Goal: Information Seeking & Learning: Learn about a topic

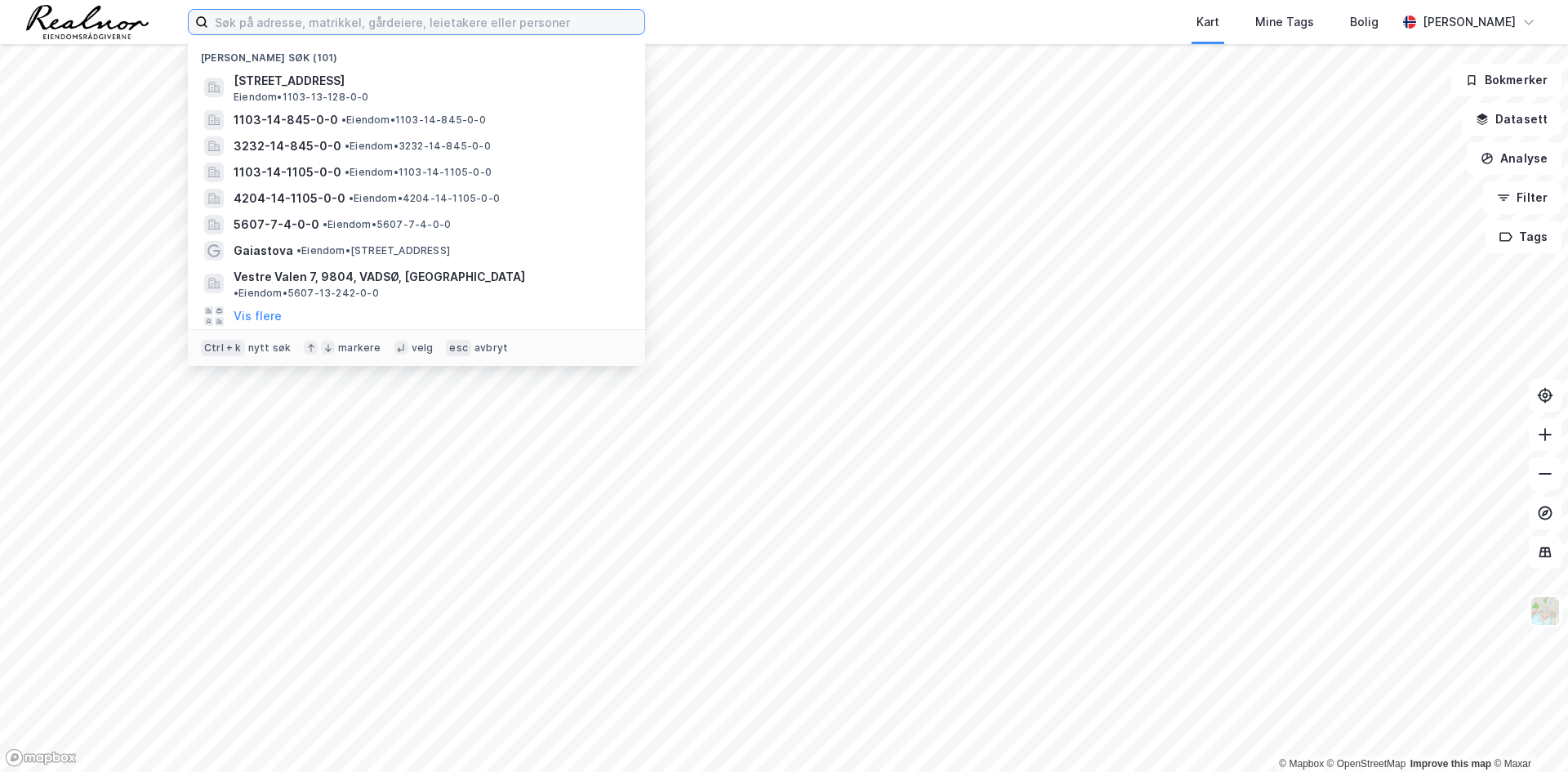
click at [327, 27] on input at bounding box center [426, 22] width 436 height 25
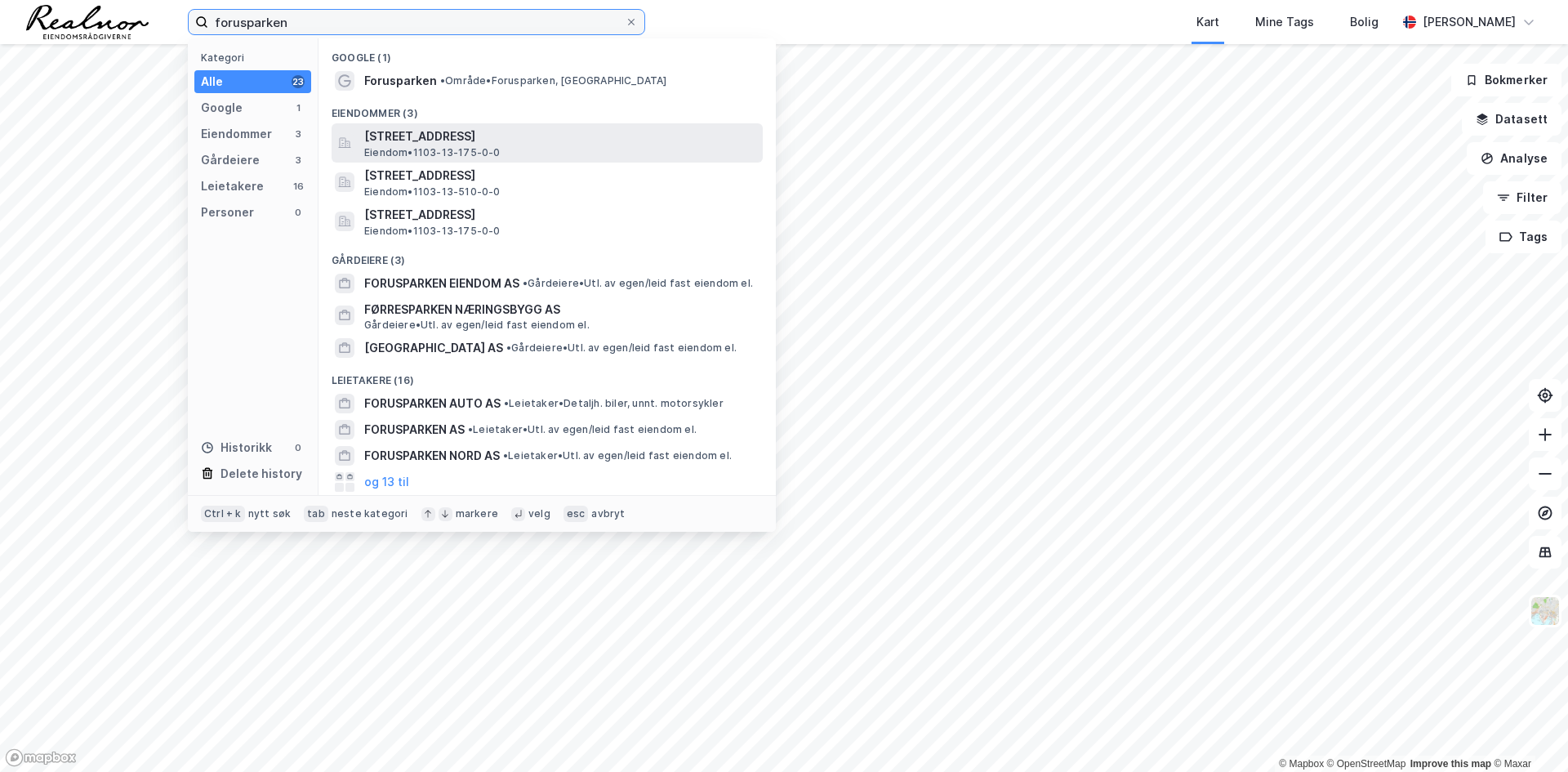
type input "forusparken"
click at [408, 146] on span "Eiendom • 1103-13-175-0-0" at bounding box center [432, 152] width 136 height 13
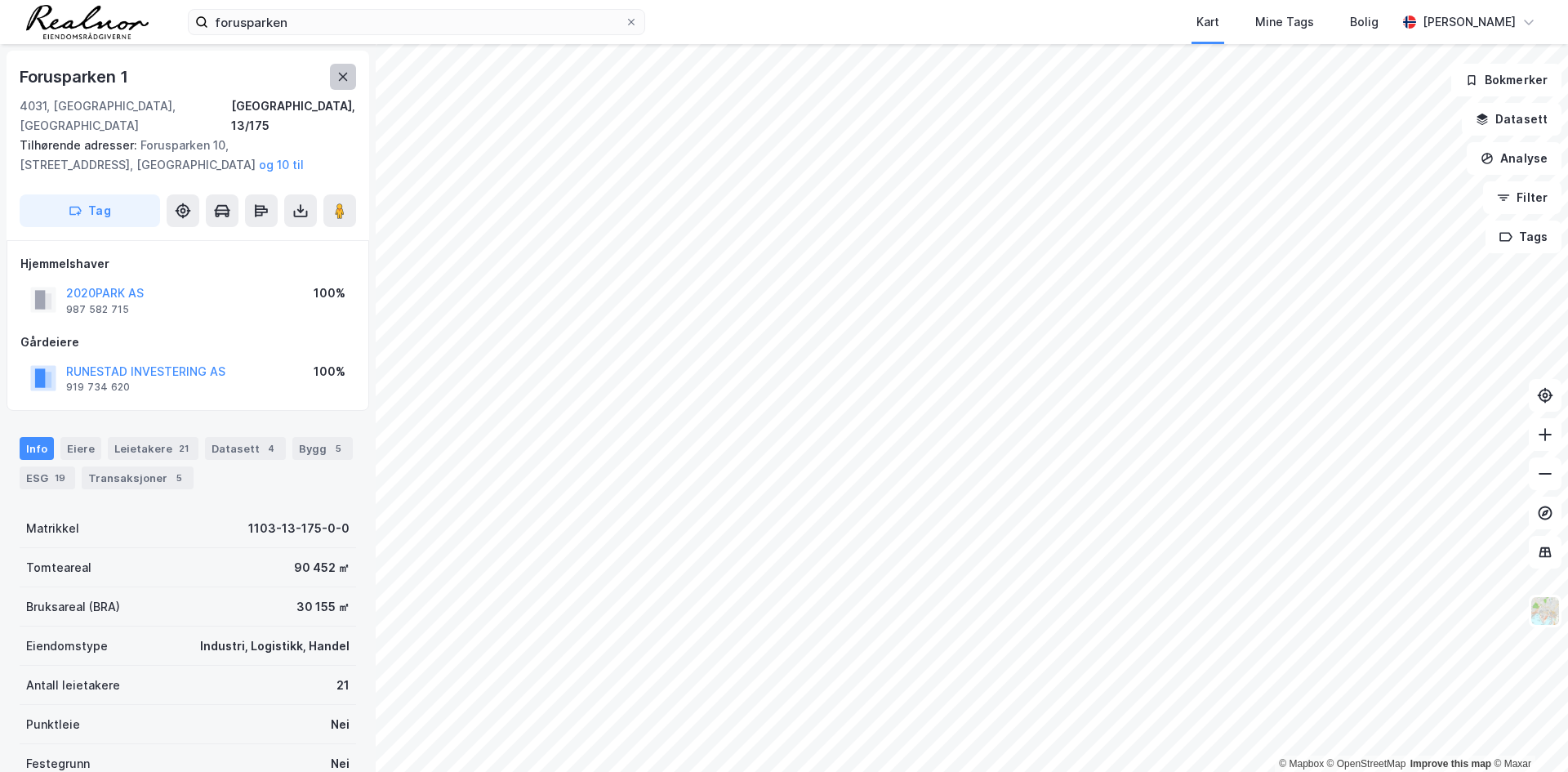
click at [340, 76] on icon at bounding box center [344, 77] width 13 height 13
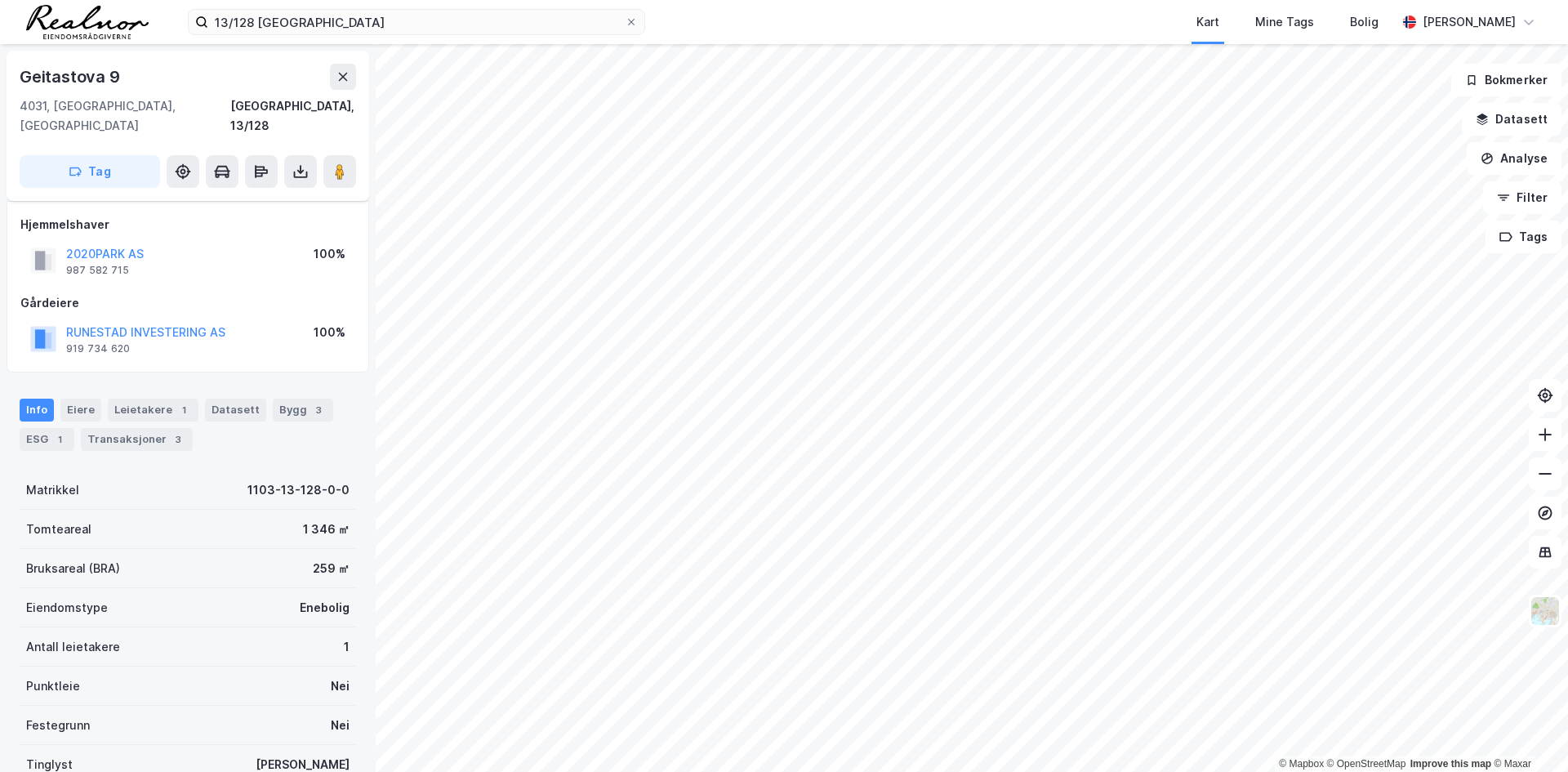
scroll to position [117, 0]
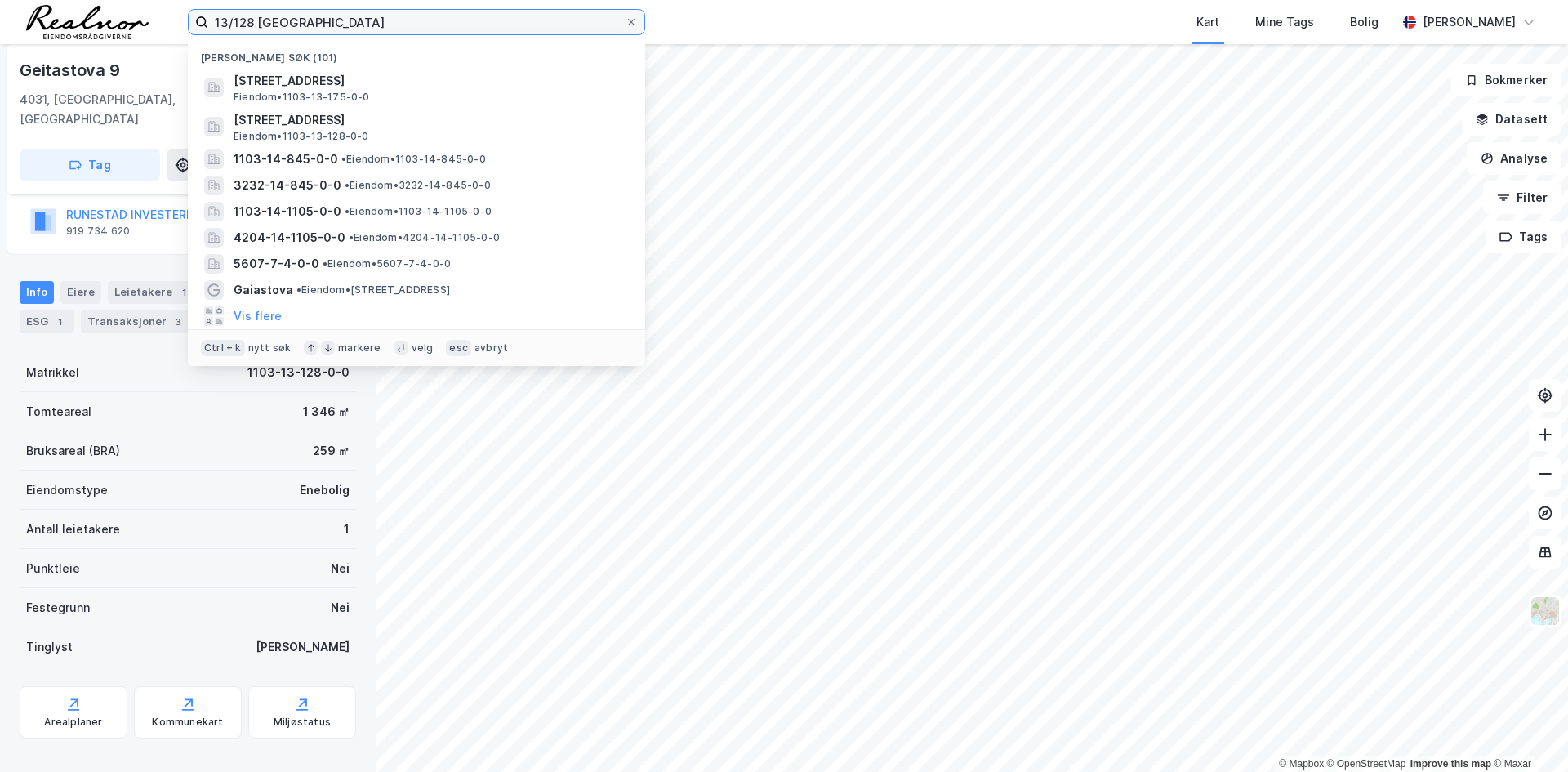
drag, startPoint x: 309, startPoint y: 30, endPoint x: 39, endPoint y: 22, distance: 270.1
click at [40, 21] on div "13/128 stavanger Nylige søk (101) [STREET_ADDRESS] • 1103-13-175-0-0 Geitastova…" at bounding box center [784, 22] width 1568 height 44
type input "r"
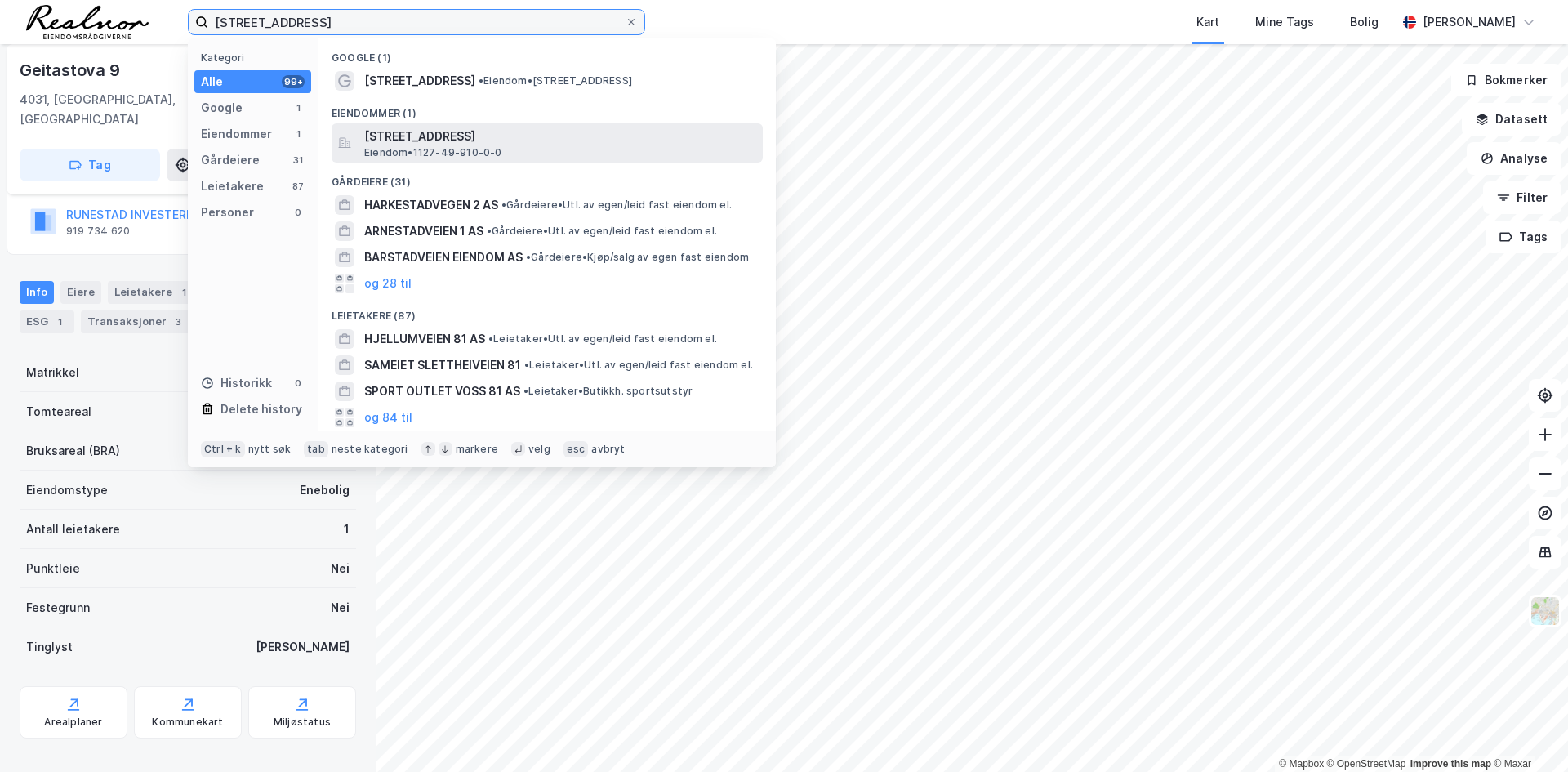
type input "[STREET_ADDRESS]"
click at [493, 136] on span "[STREET_ADDRESS]" at bounding box center [560, 136] width 392 height 20
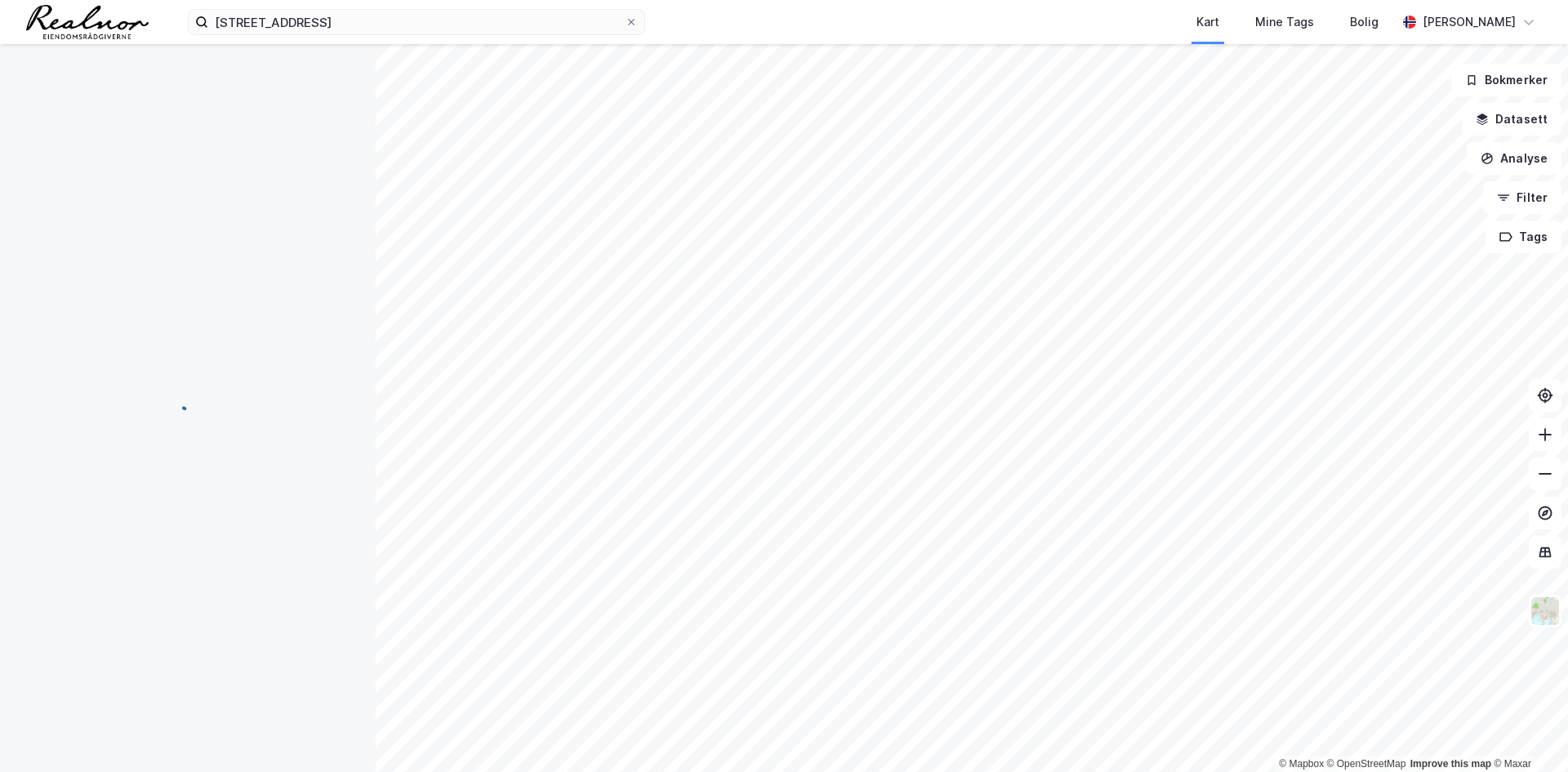
scroll to position [117, 0]
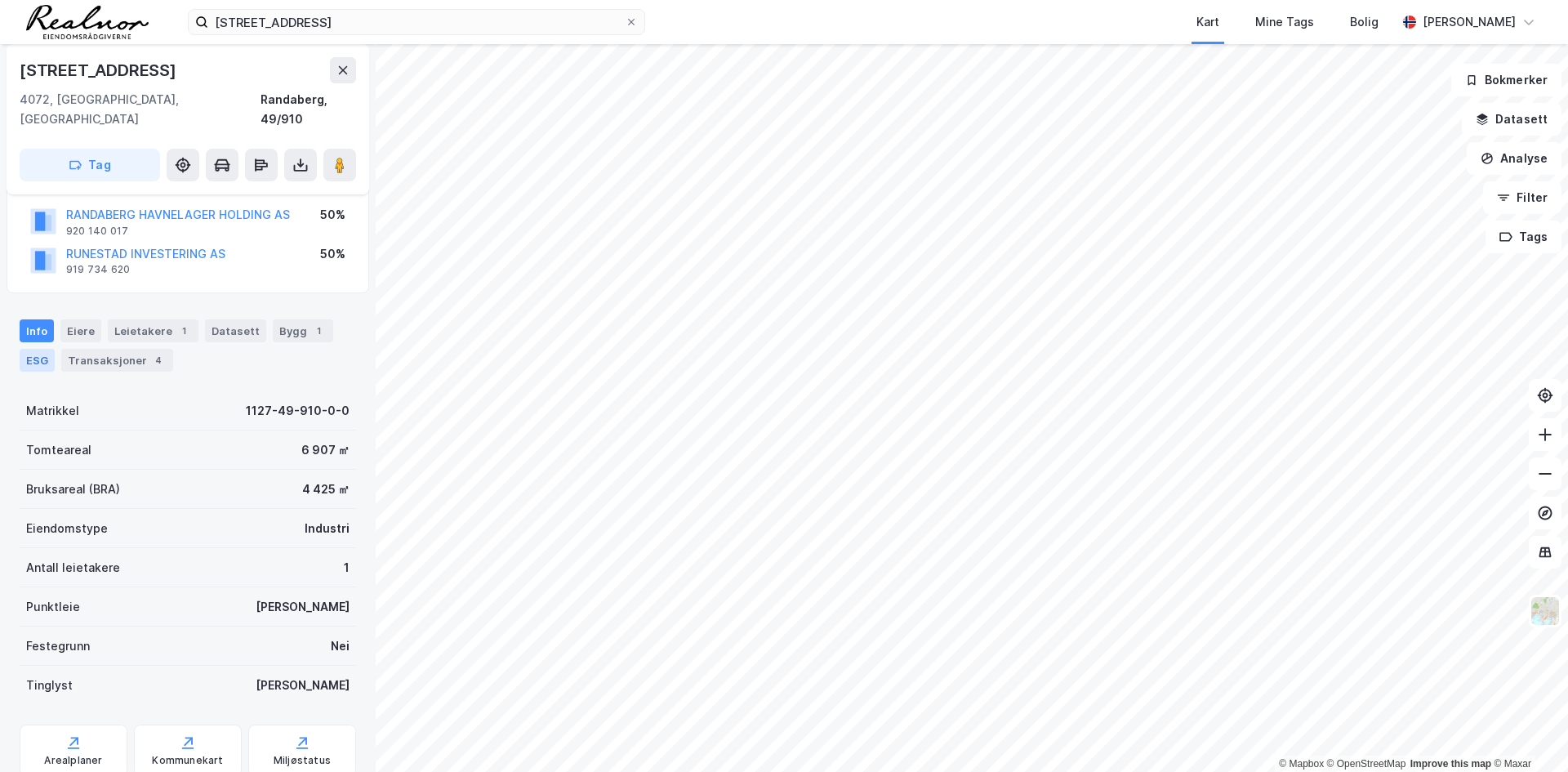
click at [42, 349] on div "ESG" at bounding box center [37, 360] width 35 height 23
